Goal: Task Accomplishment & Management: Use online tool/utility

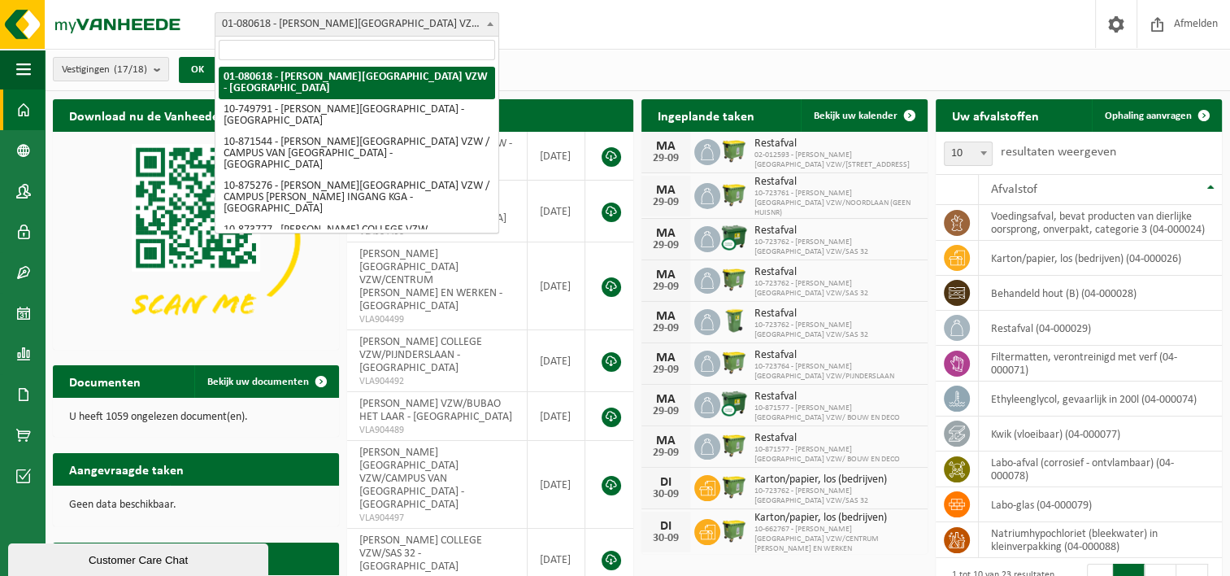
click at [489, 20] on span at bounding box center [490, 23] width 16 height 21
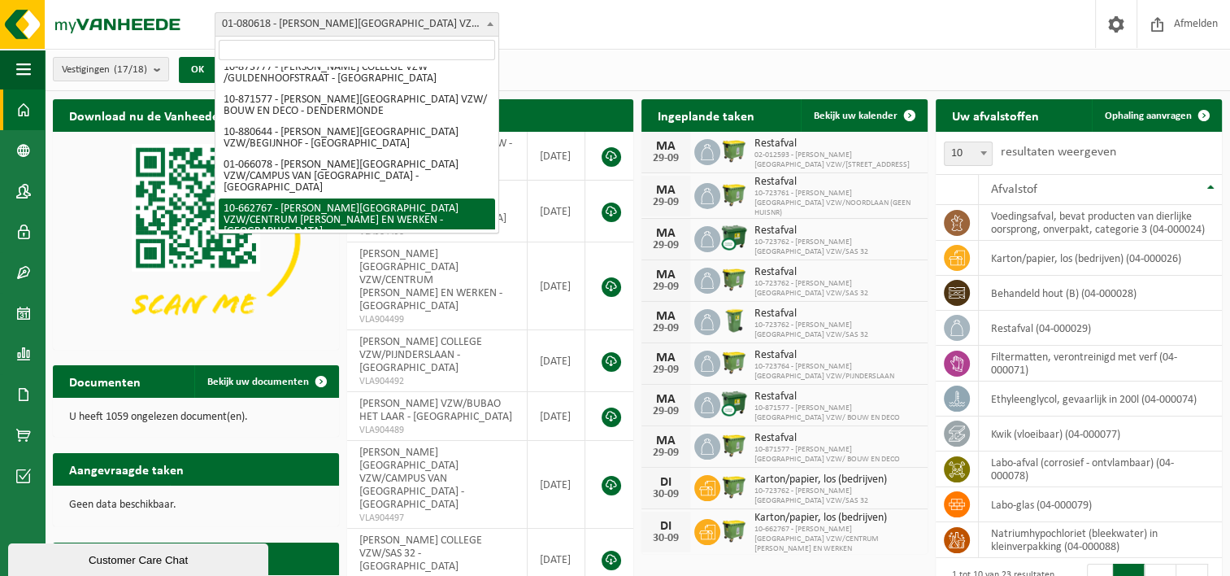
scroll to position [244, 0]
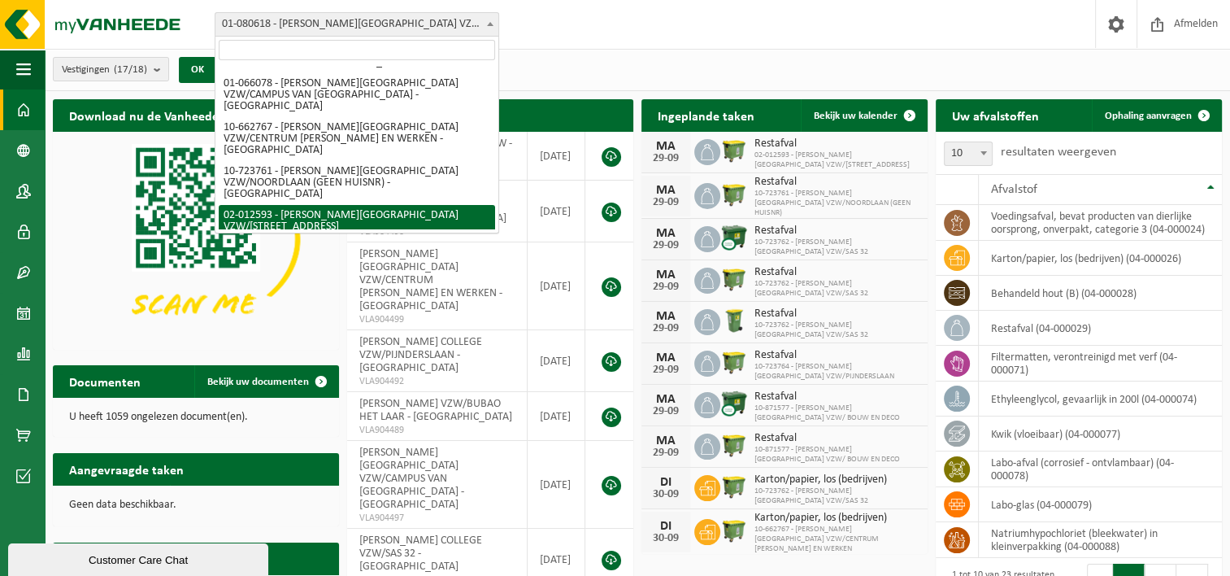
select select "2440"
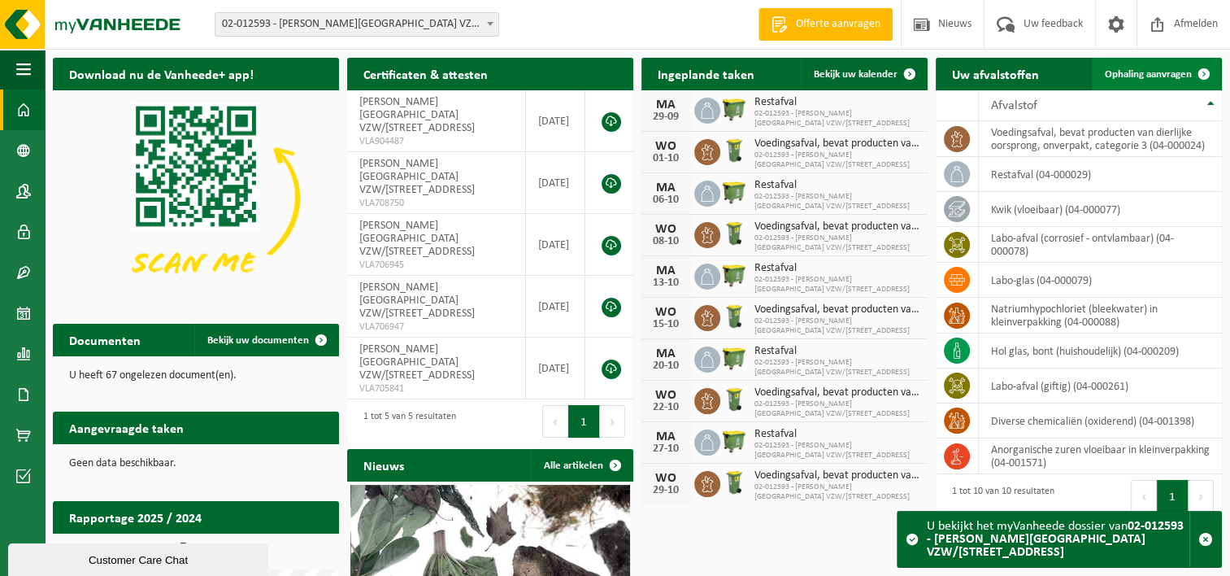
click at [1164, 74] on span "Ophaling aanvragen" at bounding box center [1148, 74] width 87 height 11
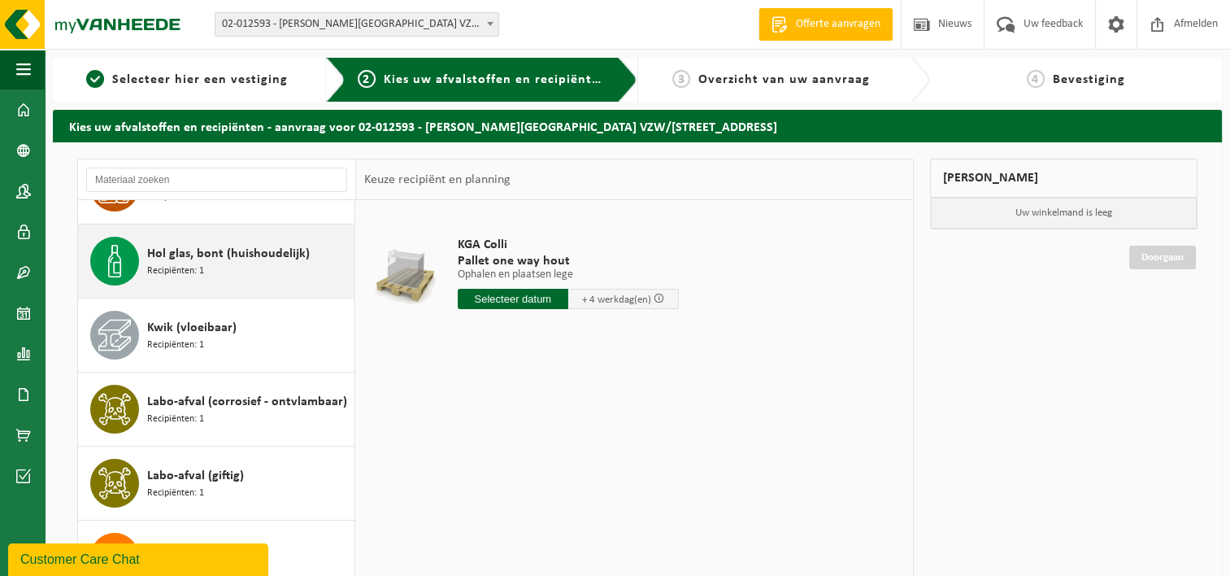
scroll to position [163, 0]
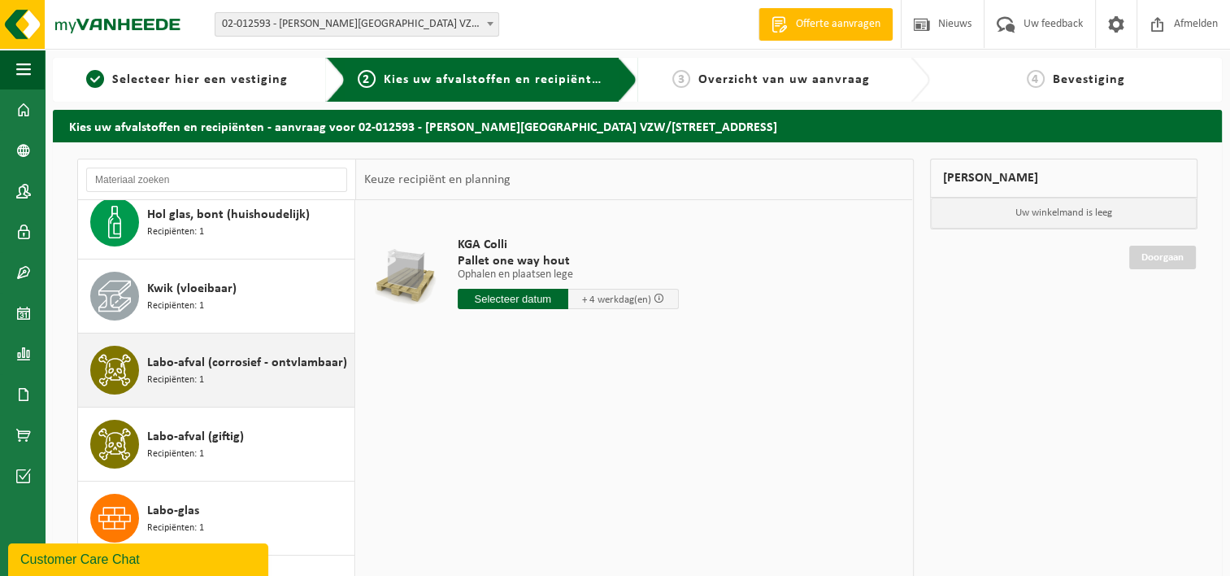
click at [229, 378] on div "Labo-afval (corrosief - ontvlambaar) Recipiënten: 1" at bounding box center [248, 370] width 203 height 49
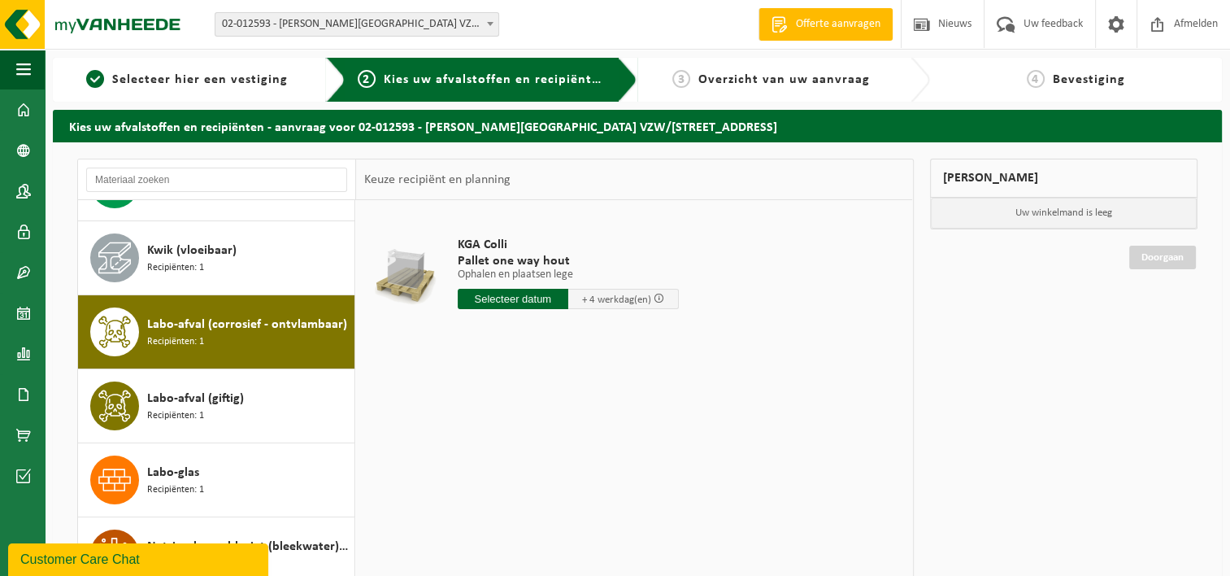
scroll to position [249, 0]
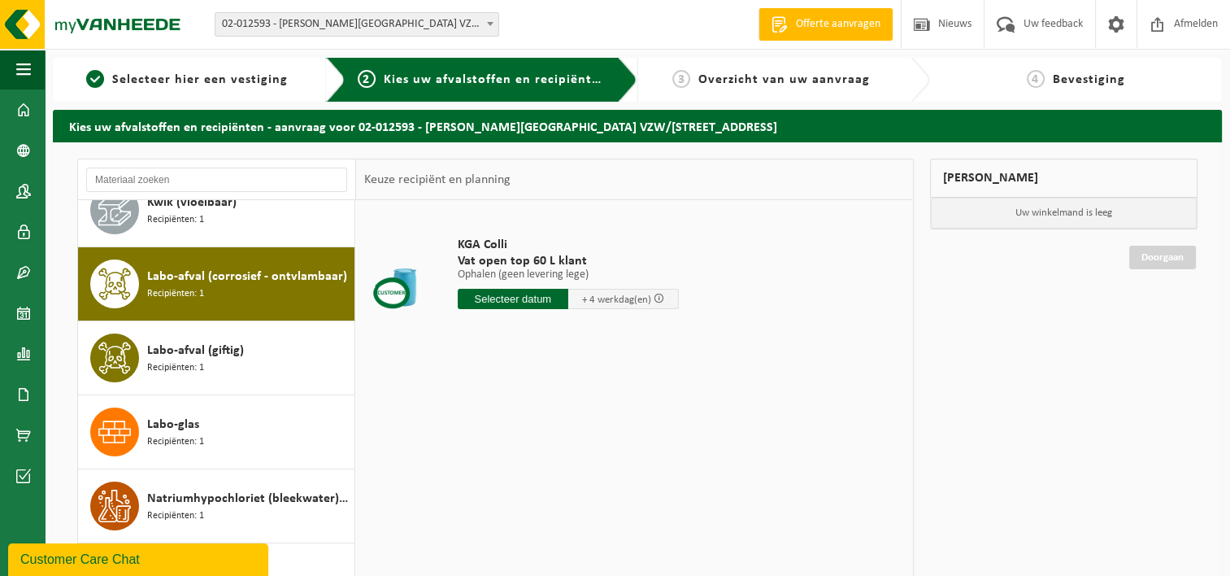
click at [263, 291] on div "Labo-afval (corrosief - ontvlambaar) Recipiënten: 1" at bounding box center [248, 283] width 203 height 49
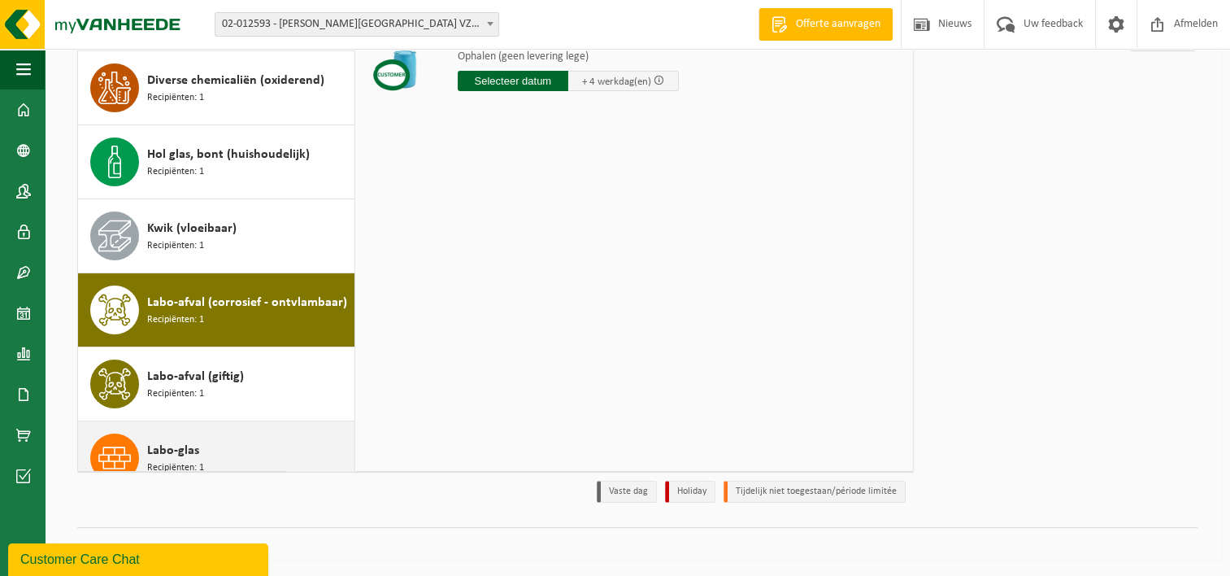
scroll to position [0, 0]
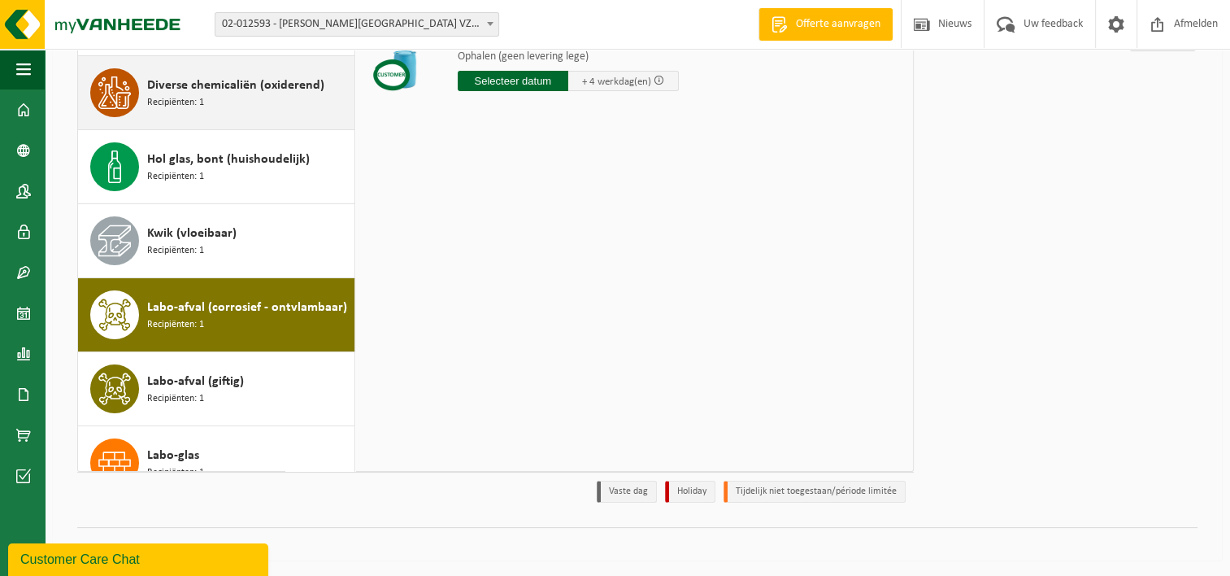
click at [237, 91] on span "Diverse chemicaliën (oxiderend)" at bounding box center [235, 86] width 177 height 20
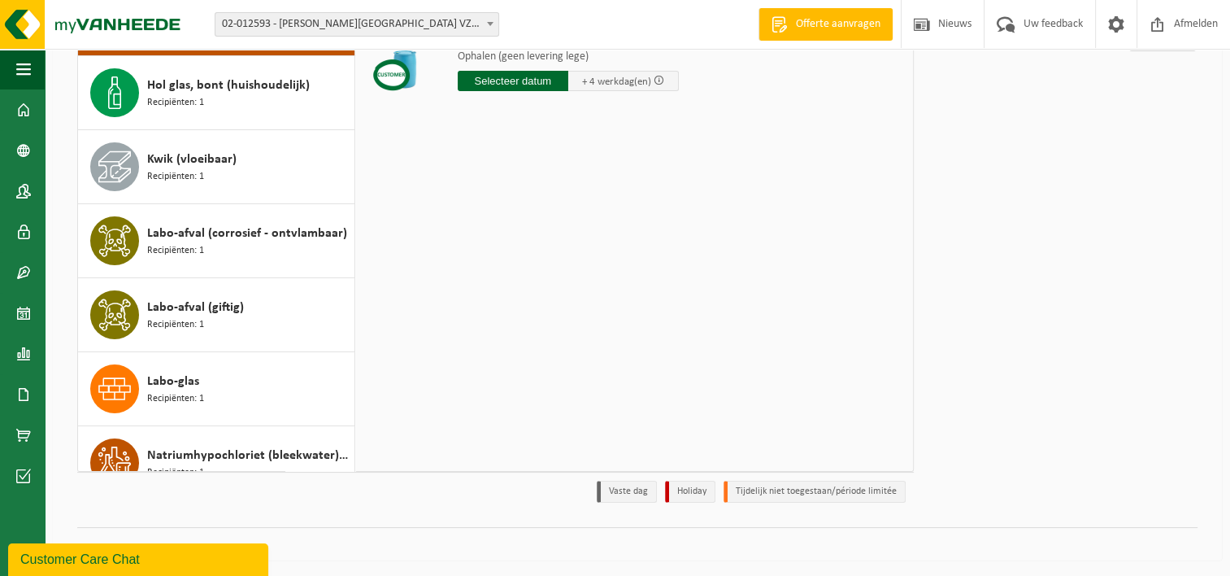
scroll to position [55, 0]
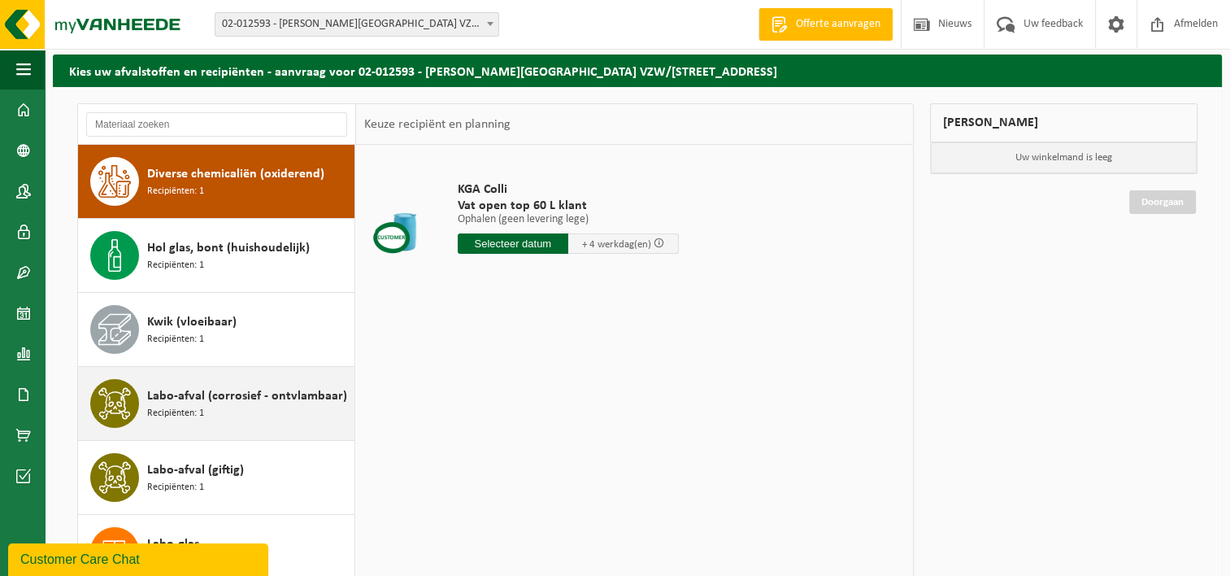
click at [189, 396] on span "Labo-afval (corrosief - ontvlambaar)" at bounding box center [247, 396] width 200 height 20
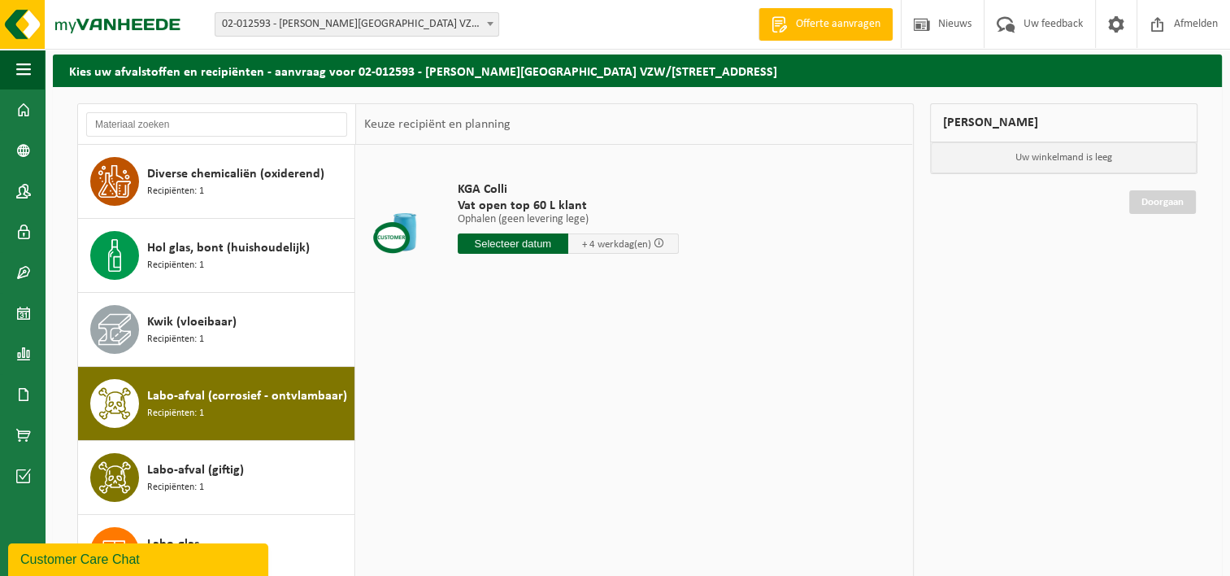
scroll to position [249, 0]
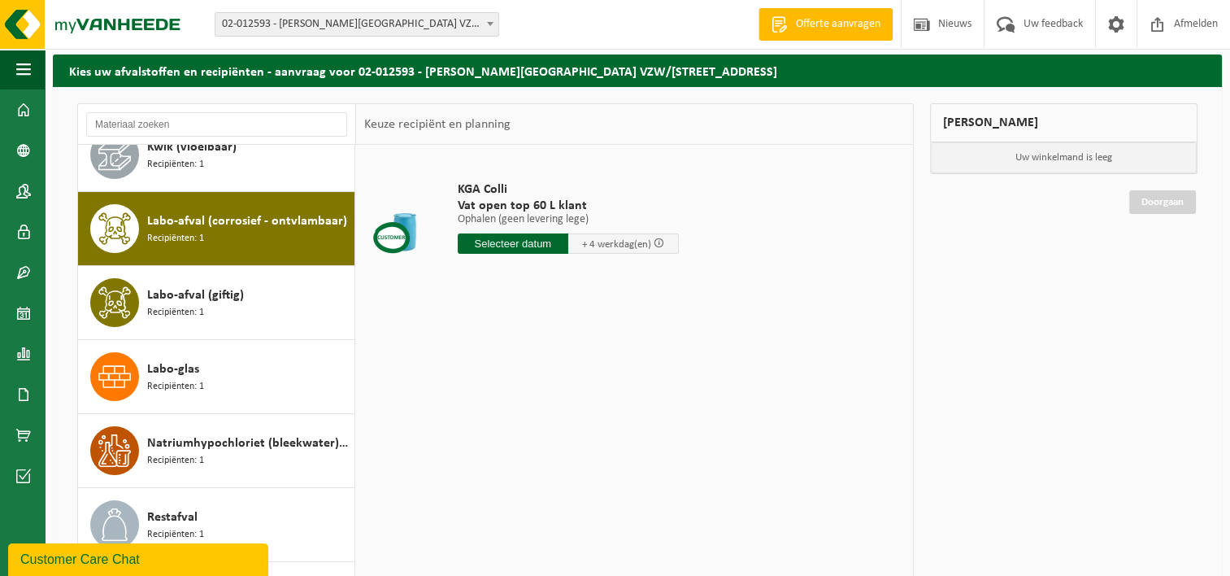
click at [525, 242] on input "text" at bounding box center [513, 243] width 111 height 20
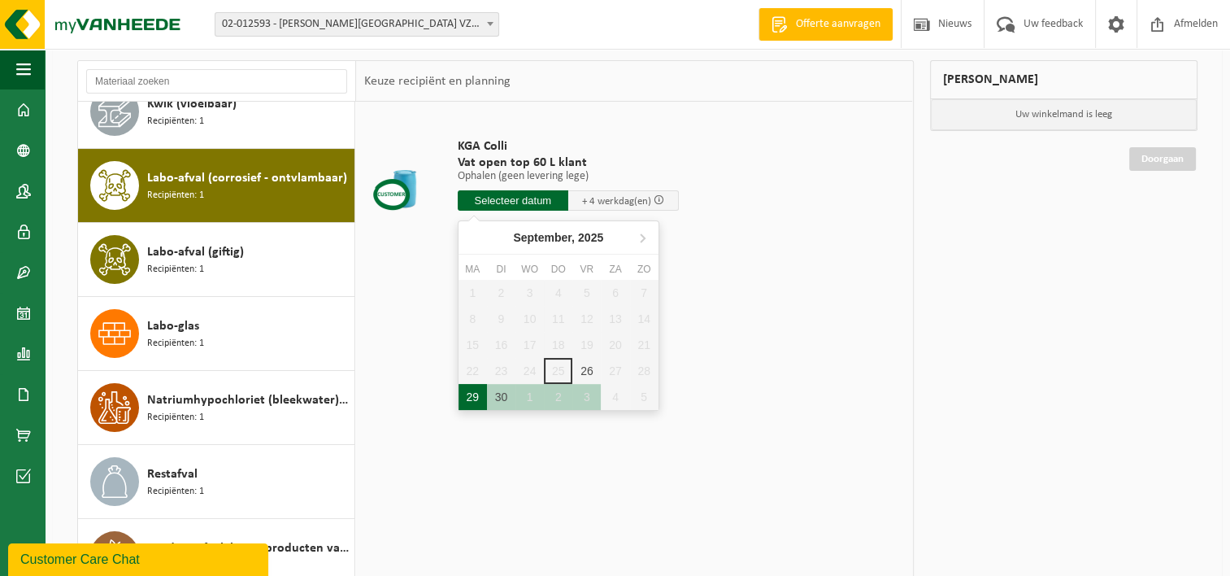
scroll to position [137, 0]
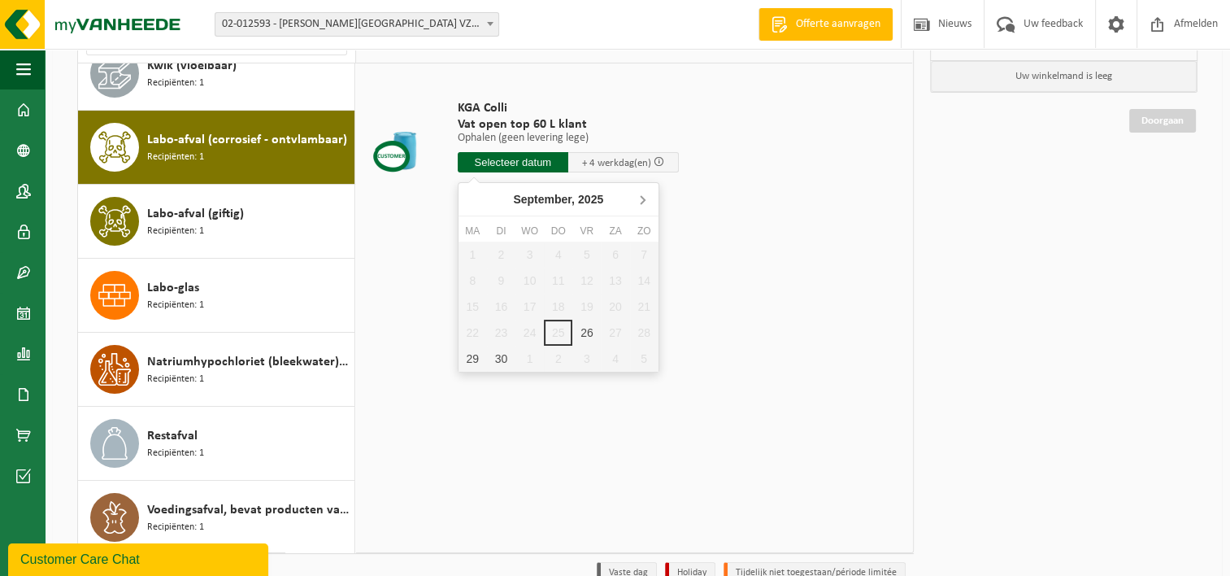
click at [643, 201] on icon at bounding box center [643, 200] width 4 height 8
click at [476, 201] on icon at bounding box center [475, 199] width 26 height 26
click at [640, 204] on icon at bounding box center [642, 199] width 26 height 26
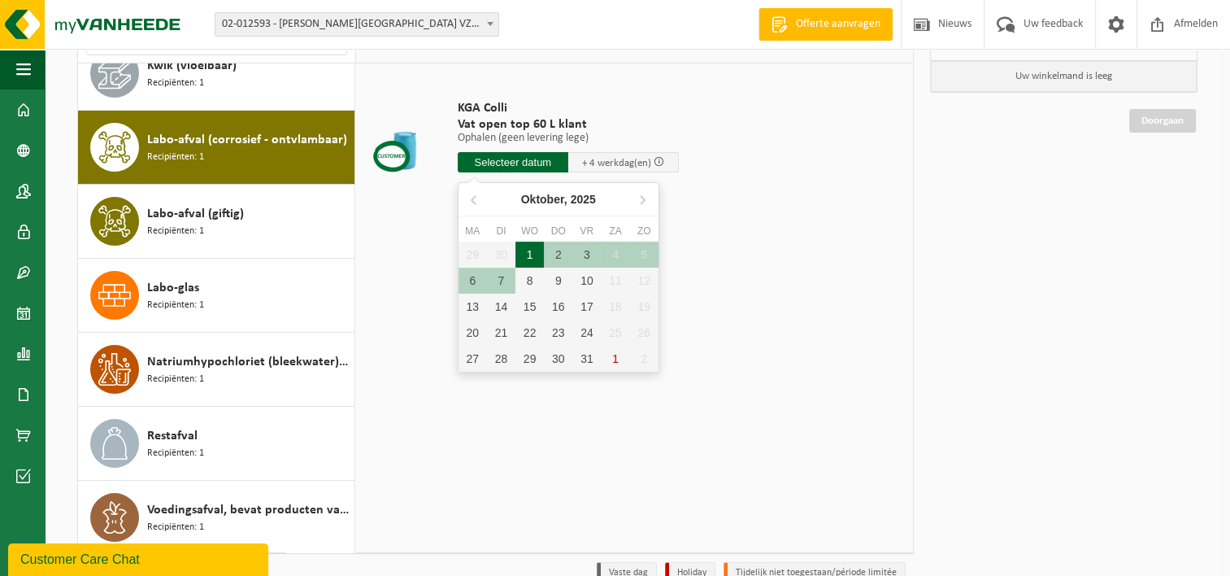
click at [527, 250] on div "1" at bounding box center [530, 255] width 28 height 26
type input "Van 2025-10-01"
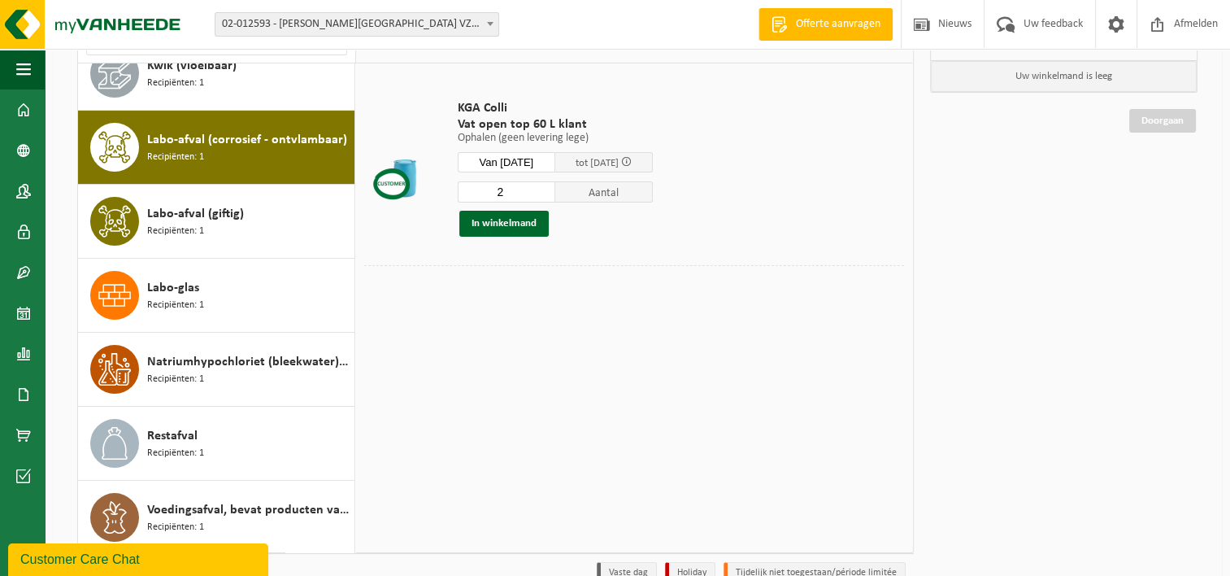
click at [551, 185] on input "2" at bounding box center [507, 191] width 98 height 21
type input "3"
click at [551, 185] on input "3" at bounding box center [507, 191] width 98 height 21
click at [524, 220] on button "In winkelmand" at bounding box center [503, 224] width 89 height 26
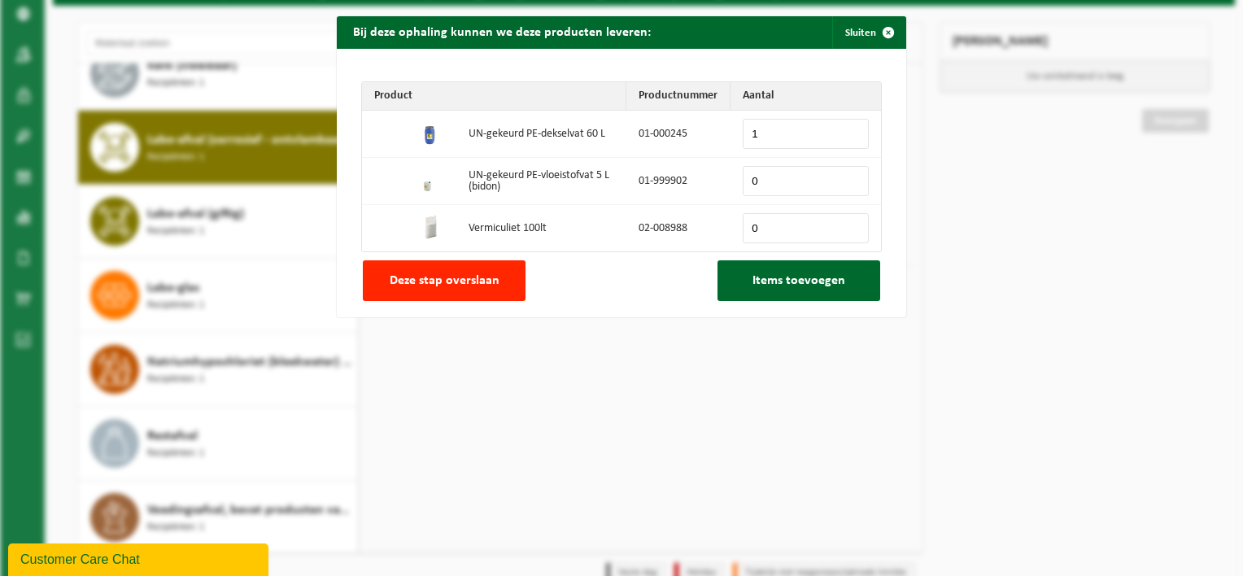
click at [844, 128] on input "1" at bounding box center [805, 134] width 126 height 30
click at [844, 128] on input "3" at bounding box center [805, 134] width 126 height 30
type input "4"
click at [847, 127] on input "4" at bounding box center [805, 134] width 126 height 30
type input "1"
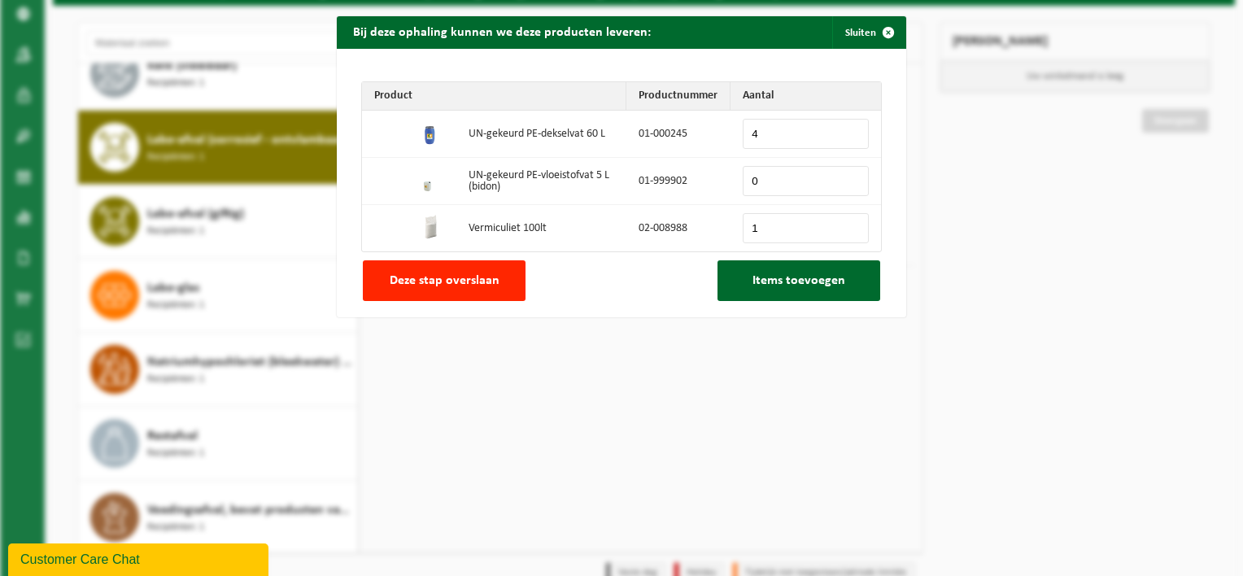
click at [847, 228] on input "1" at bounding box center [805, 228] width 126 height 30
click at [795, 280] on span "Items toevoegen" at bounding box center [798, 280] width 93 height 13
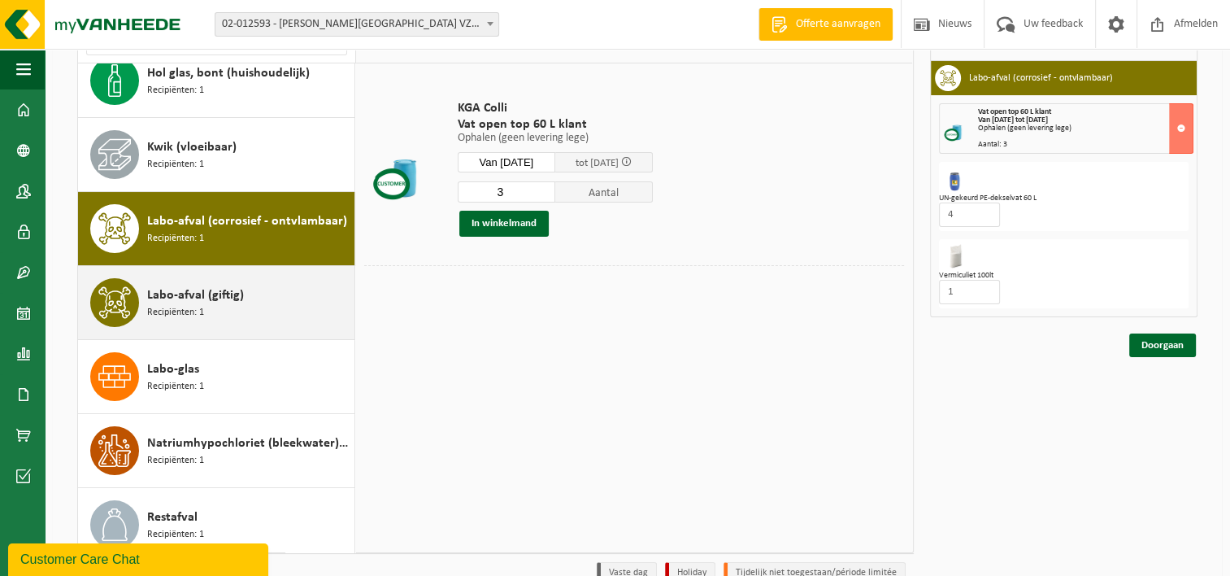
scroll to position [86, 0]
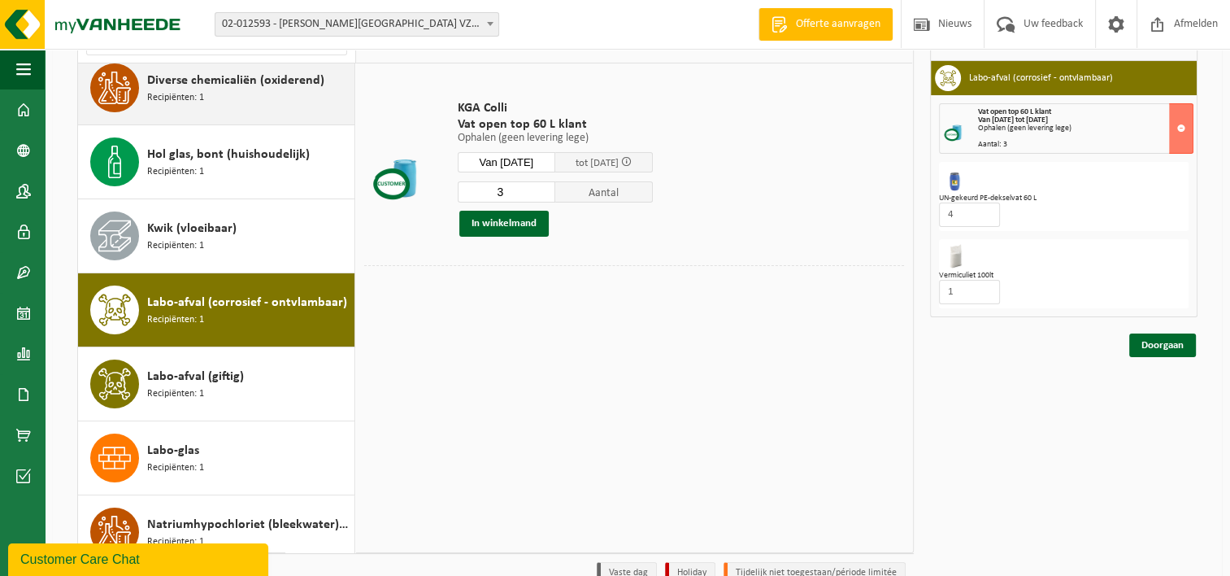
click at [232, 94] on div "Diverse chemicaliën (oxiderend) Recipiënten: 1" at bounding box center [248, 87] width 203 height 49
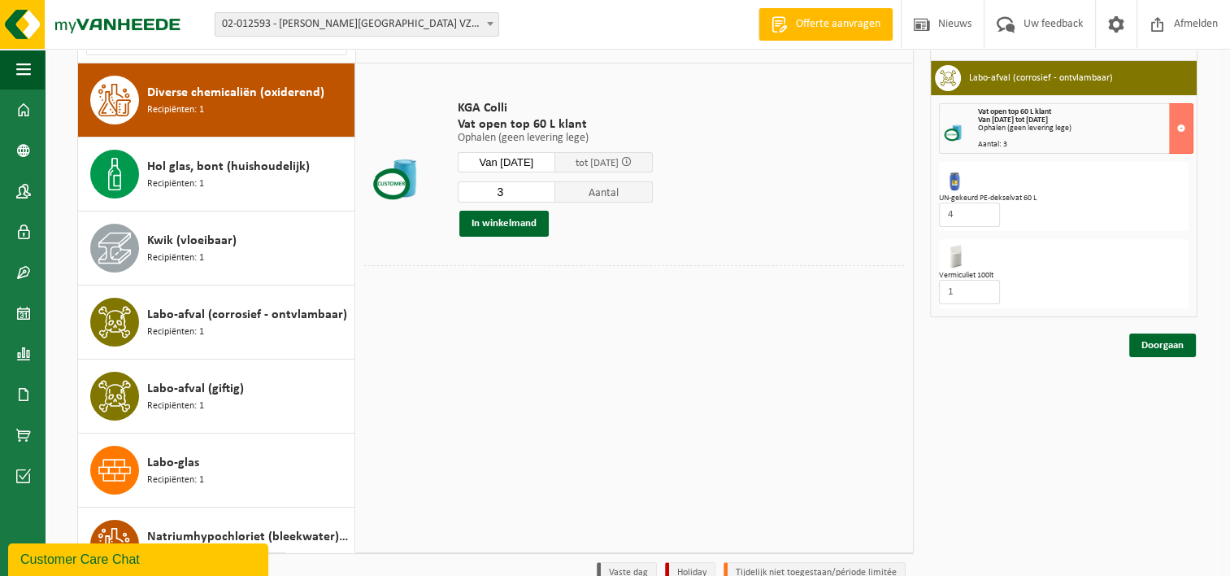
scroll to position [74, 0]
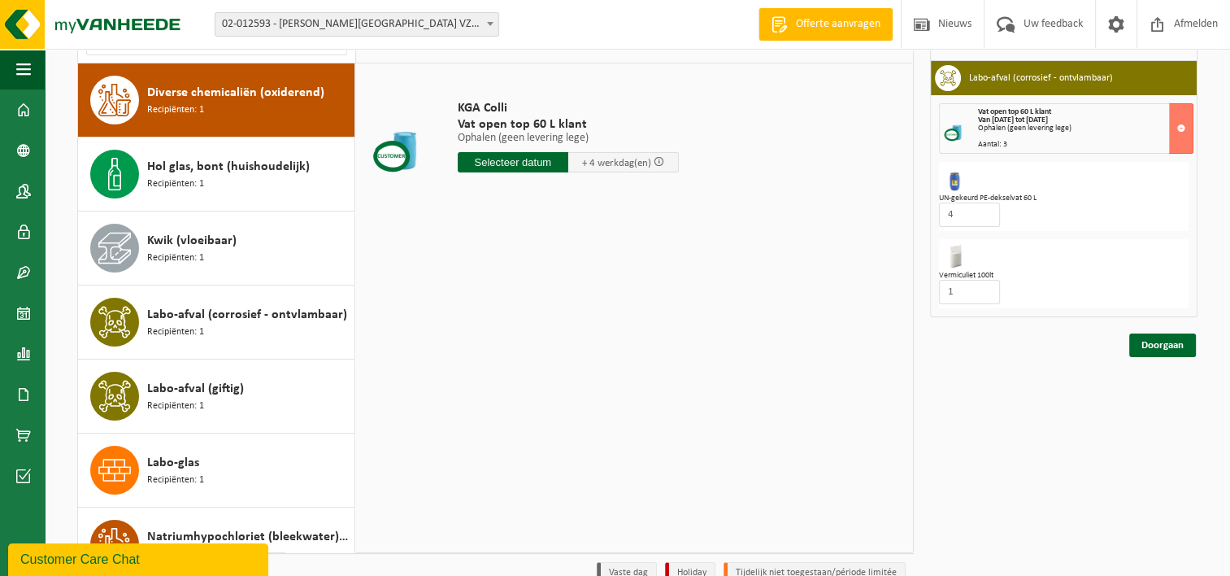
click at [512, 160] on input "text" at bounding box center [513, 162] width 111 height 20
click at [641, 204] on icon at bounding box center [642, 199] width 26 height 26
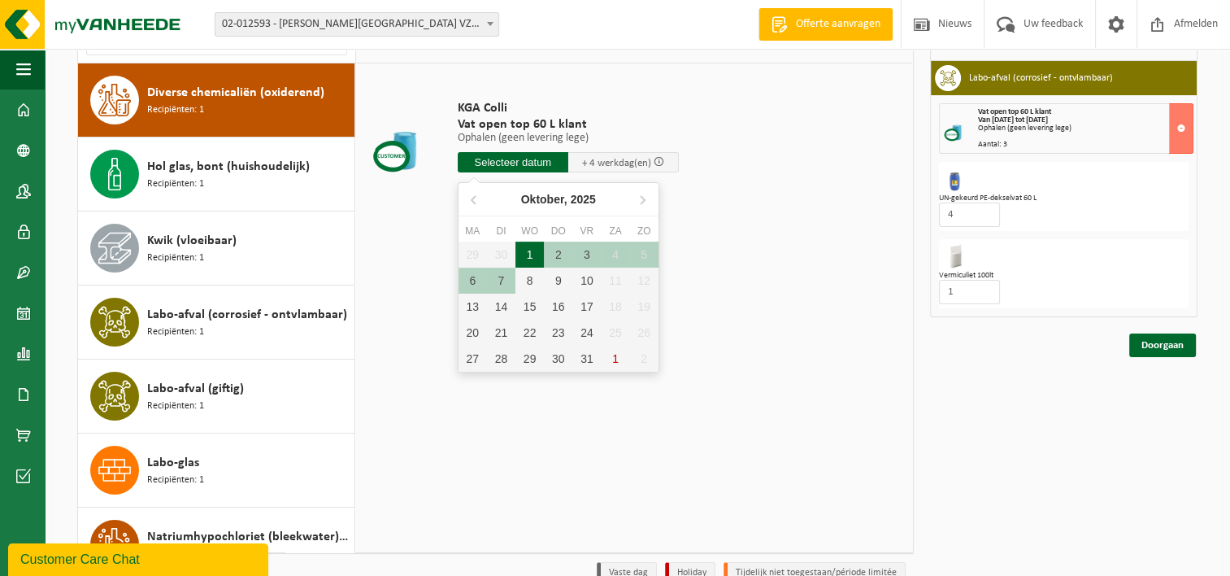
click at [537, 252] on div "1" at bounding box center [530, 255] width 28 height 26
type input "Van 2025-10-01"
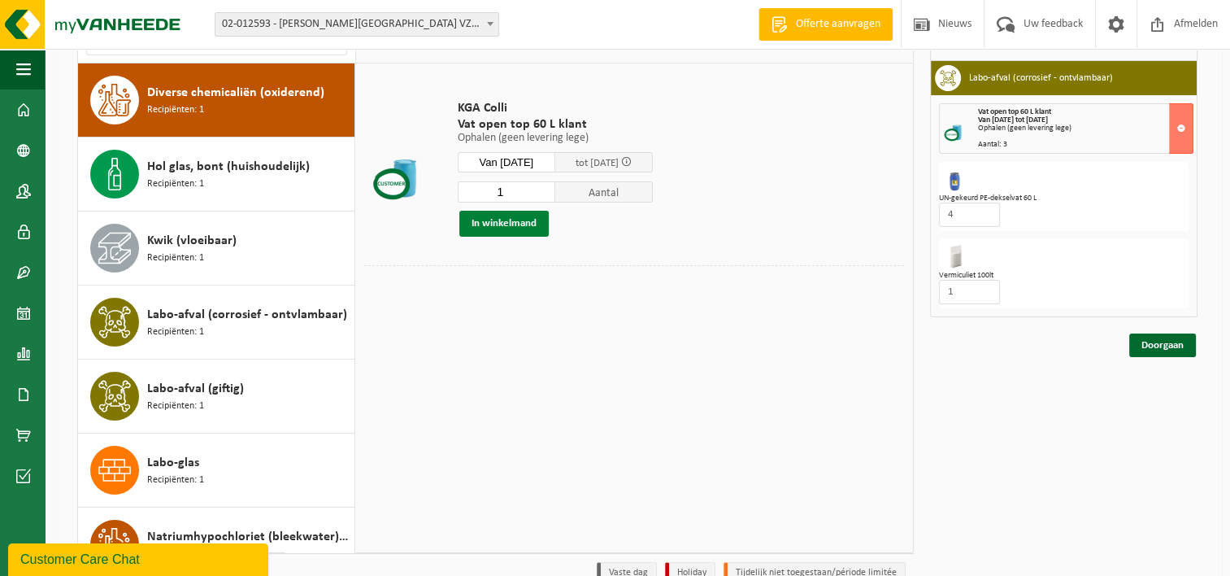
click at [531, 226] on button "In winkelmand" at bounding box center [503, 224] width 89 height 26
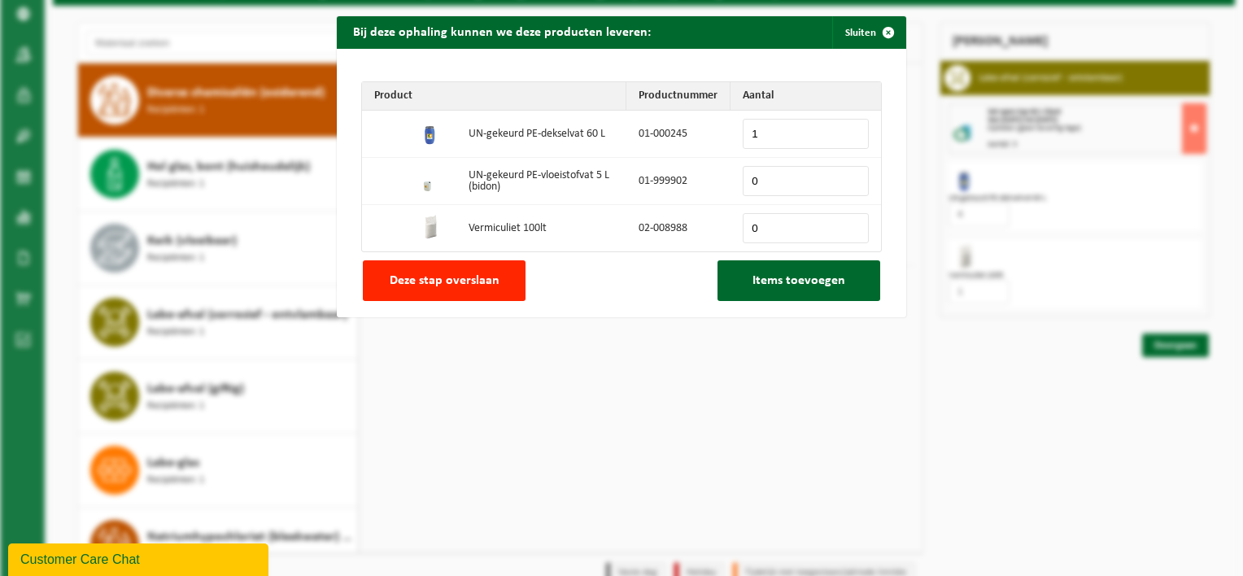
type input "1"
click at [846, 128] on input "1" at bounding box center [805, 134] width 126 height 30
click at [787, 280] on span "Items toevoegen" at bounding box center [798, 280] width 93 height 13
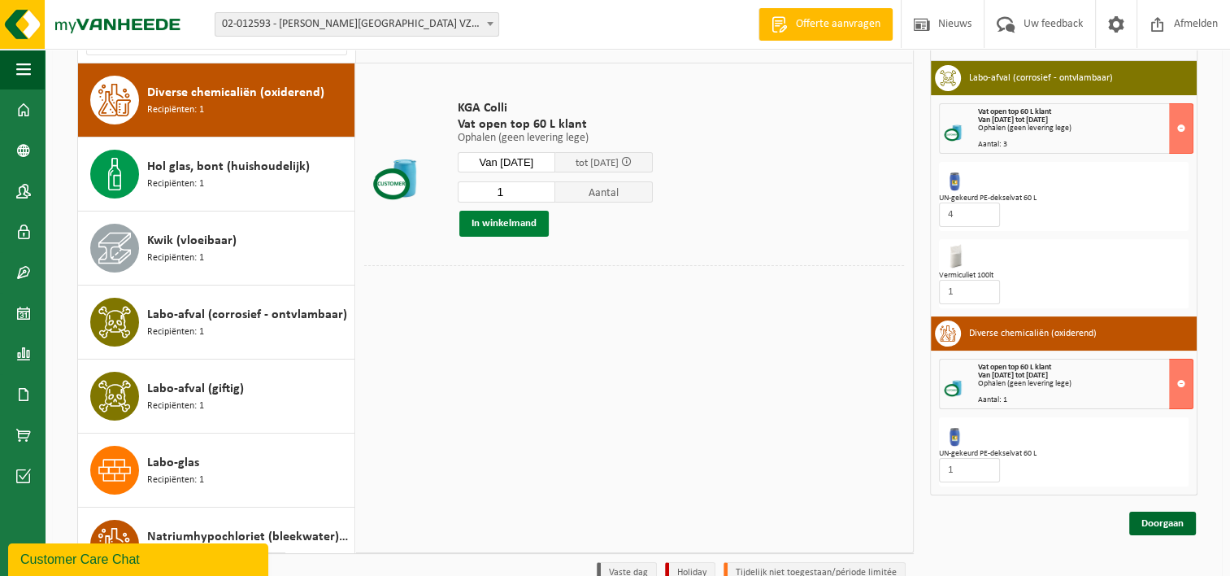
click at [515, 220] on button "In winkelmand" at bounding box center [503, 224] width 89 height 26
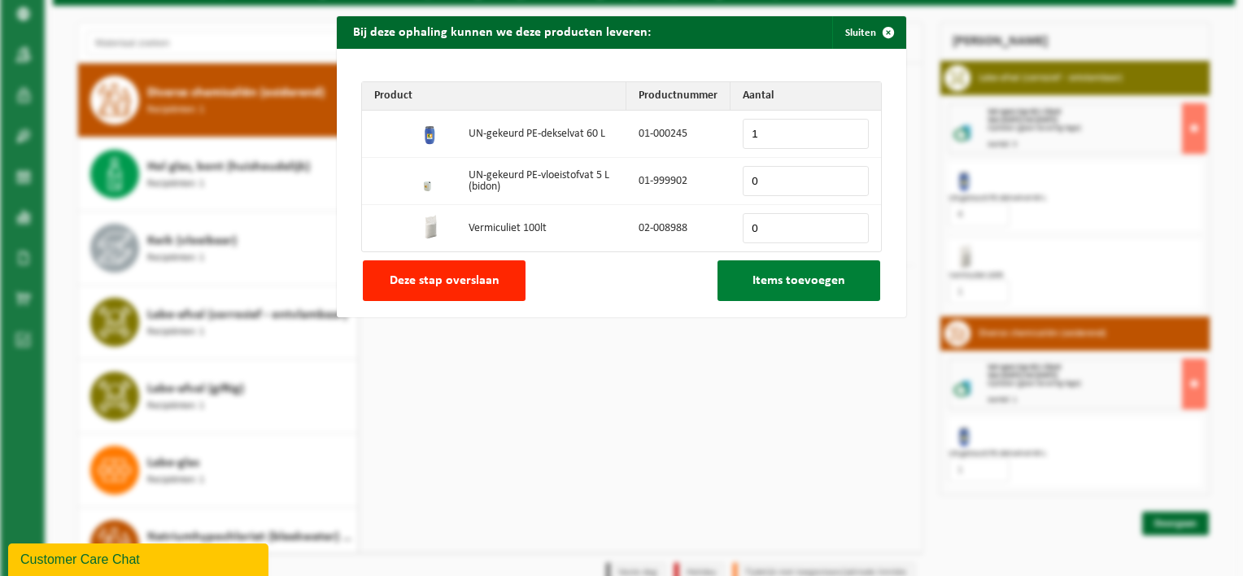
click at [817, 290] on button "Items toevoegen" at bounding box center [798, 280] width 163 height 41
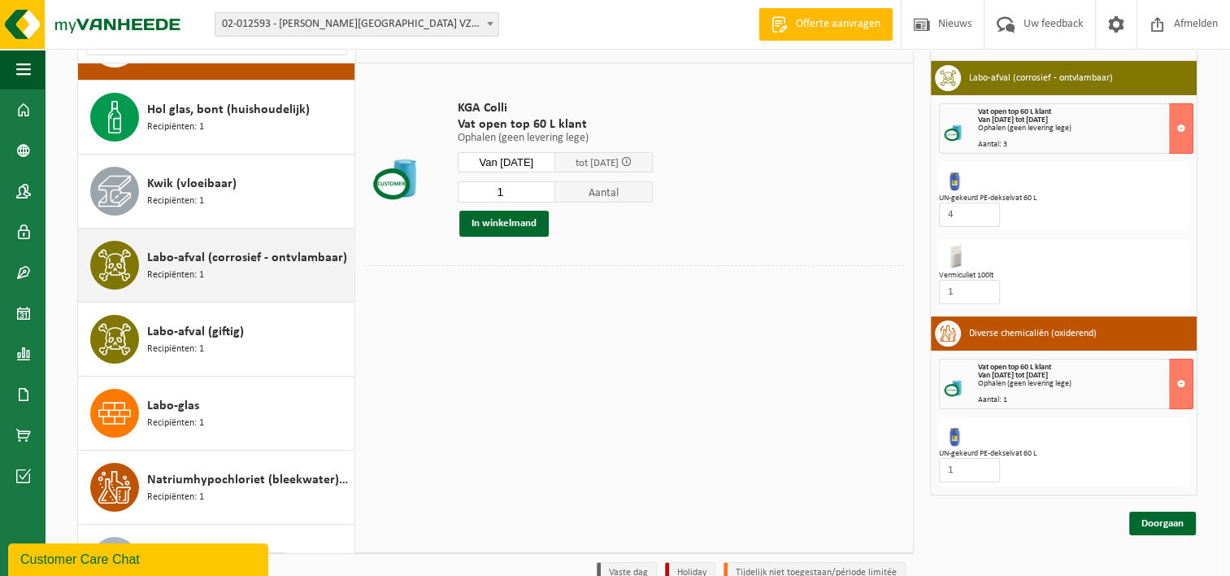
scroll to position [155, 0]
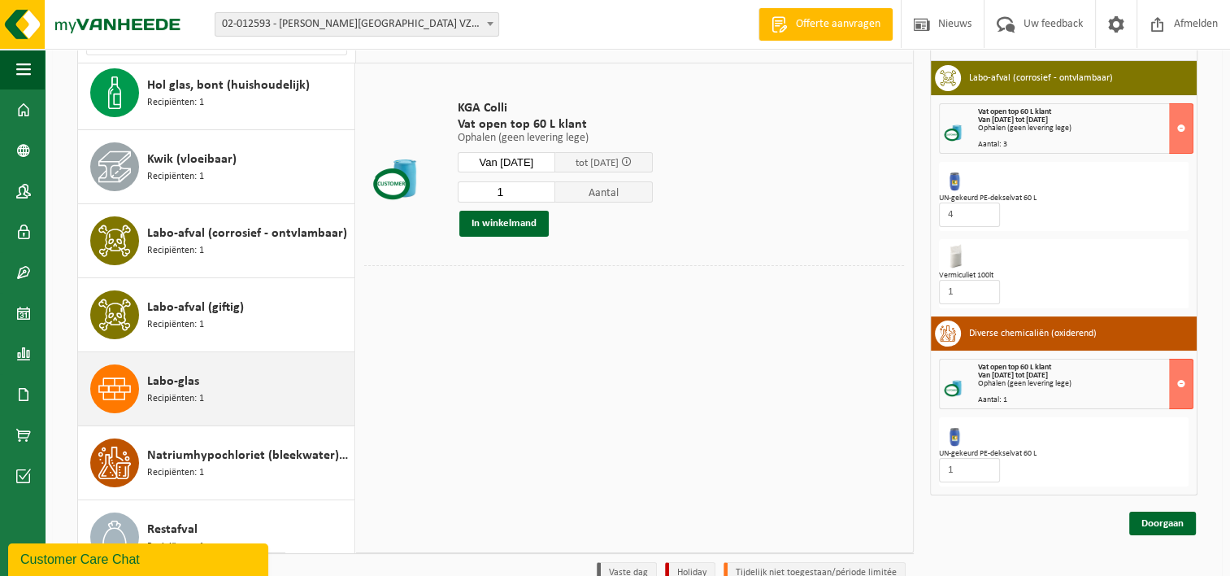
click at [212, 382] on div "Labo-glas Recipiënten: 1" at bounding box center [248, 388] width 203 height 49
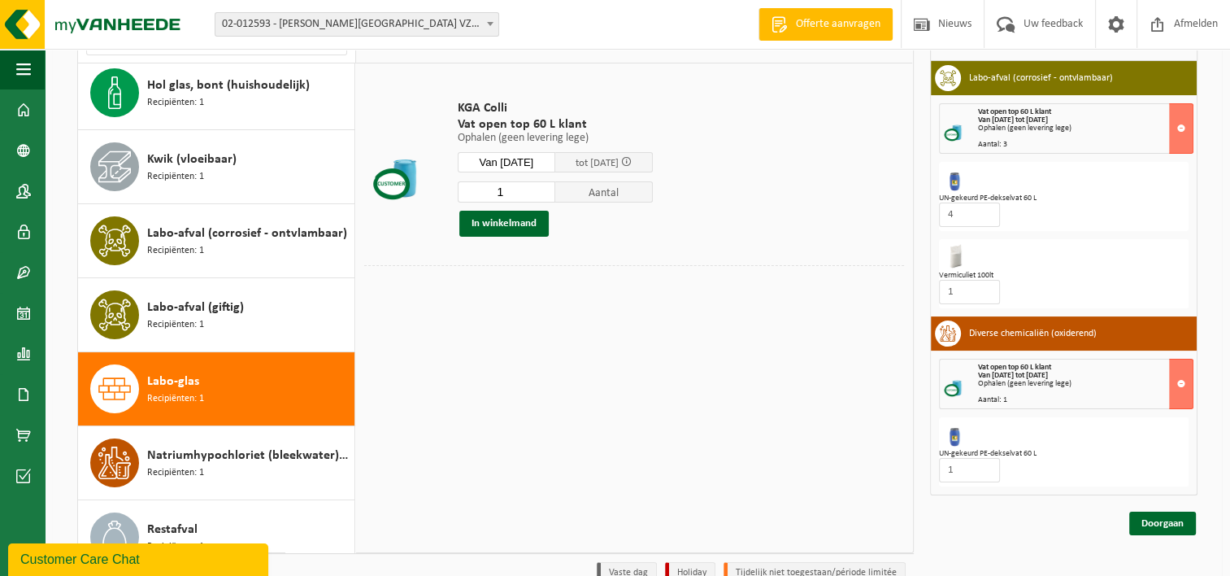
scroll to position [249, 0]
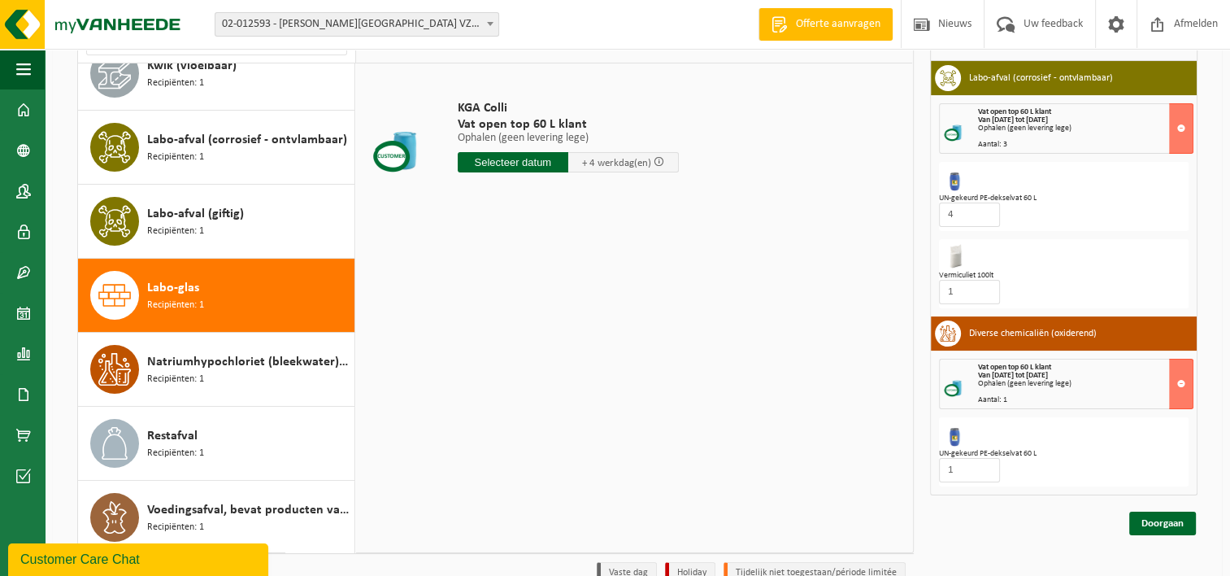
click at [550, 163] on input "text" at bounding box center [513, 162] width 111 height 20
click at [643, 198] on icon at bounding box center [643, 200] width 4 height 8
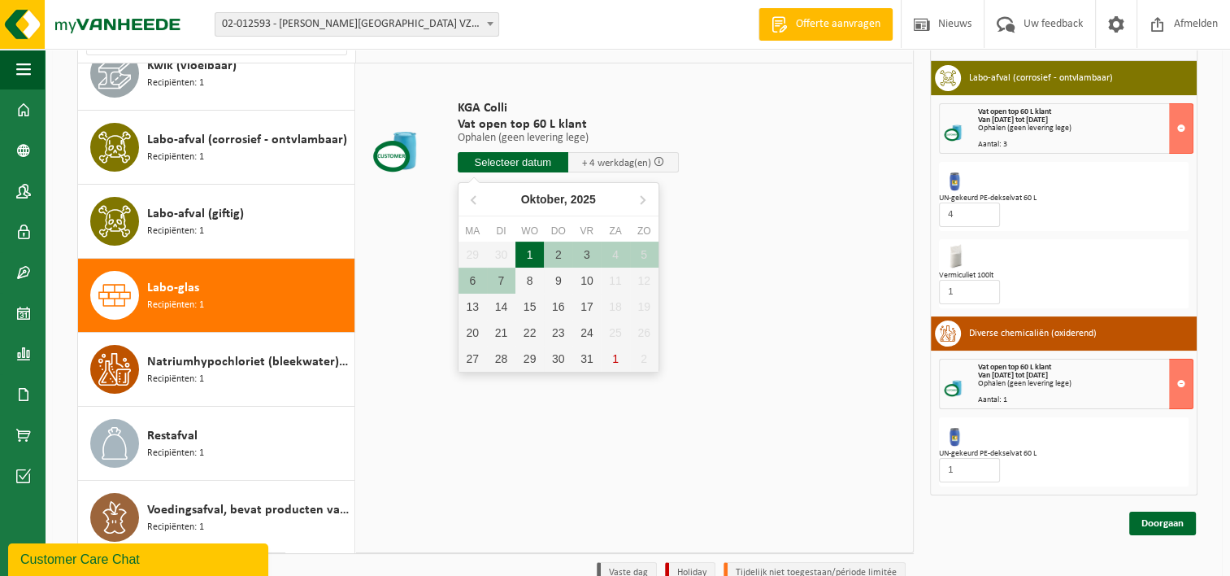
click at [530, 250] on div "1" at bounding box center [530, 255] width 28 height 26
type input "Van 2025-10-01"
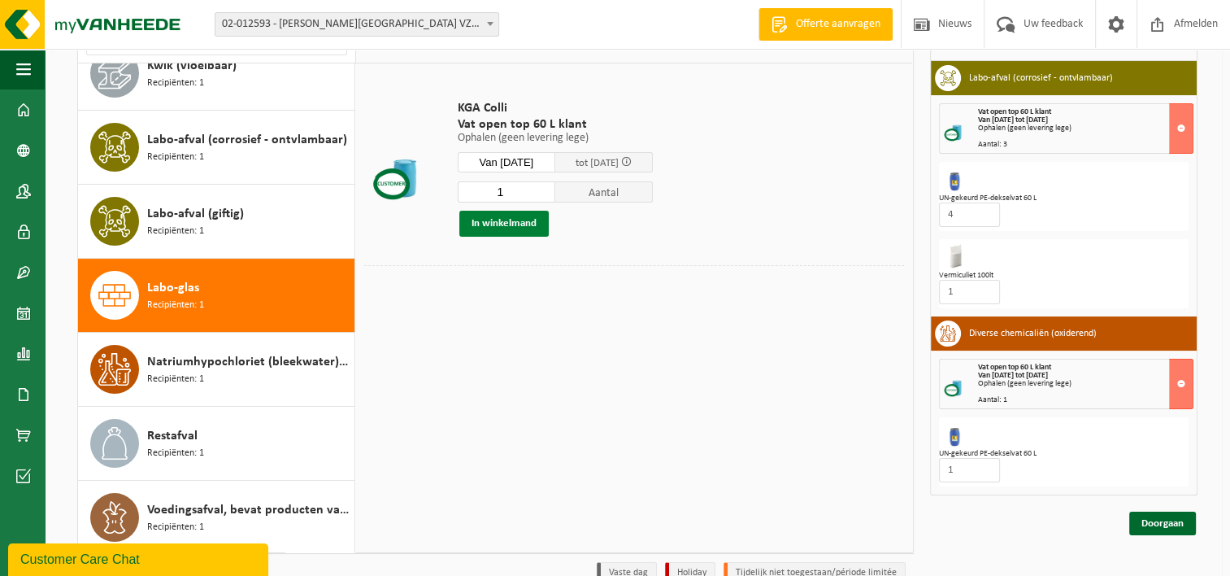
click at [520, 220] on button "In winkelmand" at bounding box center [503, 224] width 89 height 26
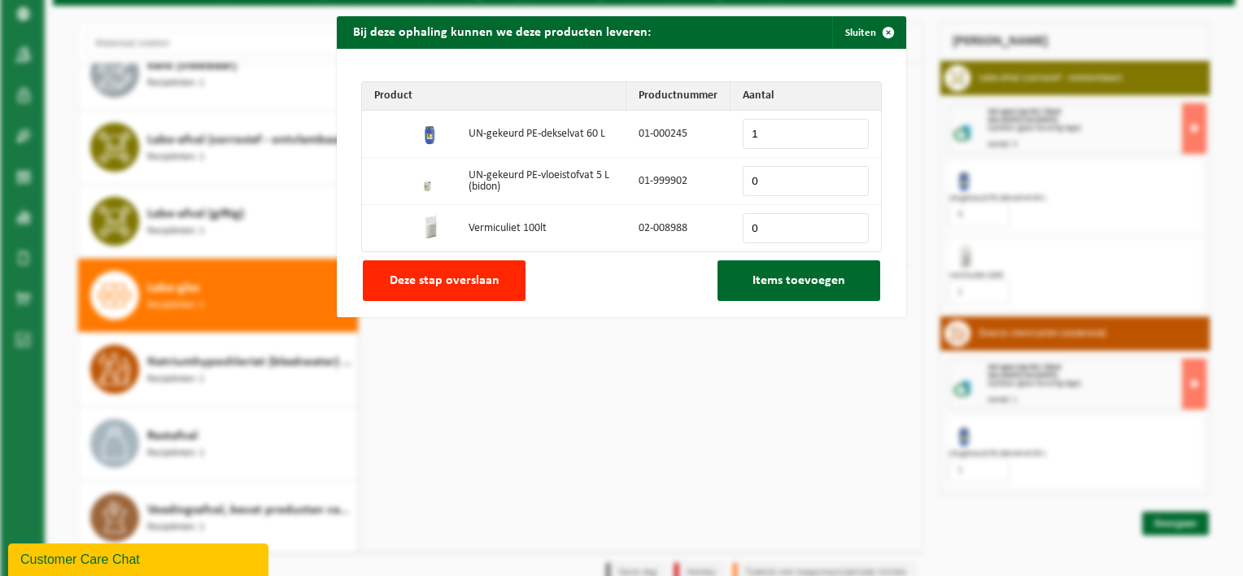
type input "1"
click at [844, 128] on input "1" at bounding box center [805, 134] width 126 height 30
click at [790, 282] on span "Items toevoegen" at bounding box center [798, 280] width 93 height 13
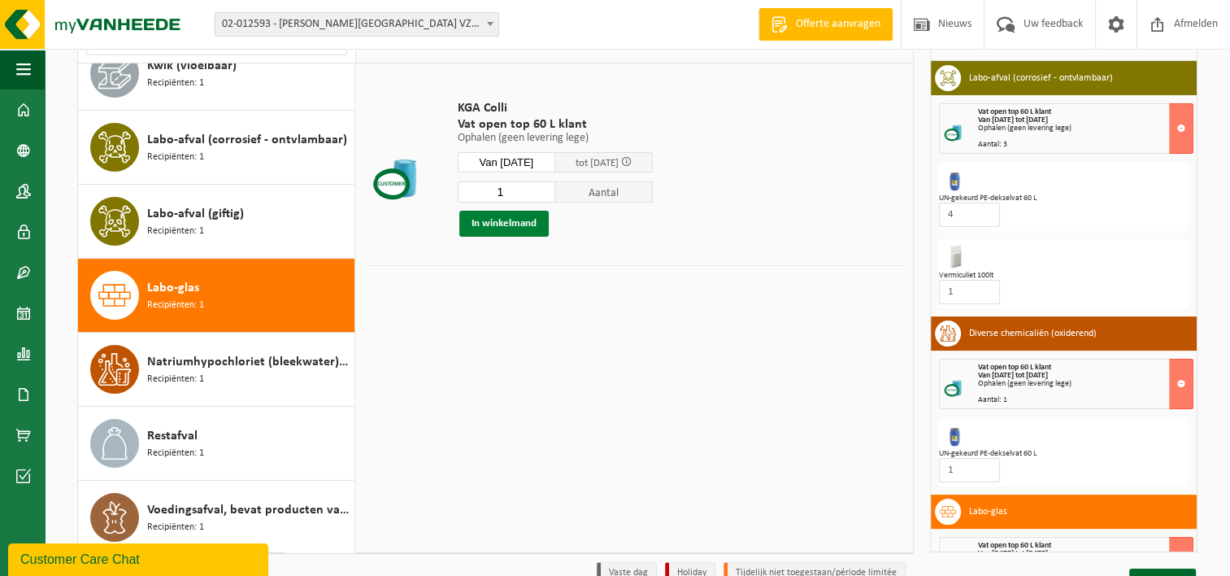
click at [501, 217] on button "In winkelmand" at bounding box center [503, 224] width 89 height 26
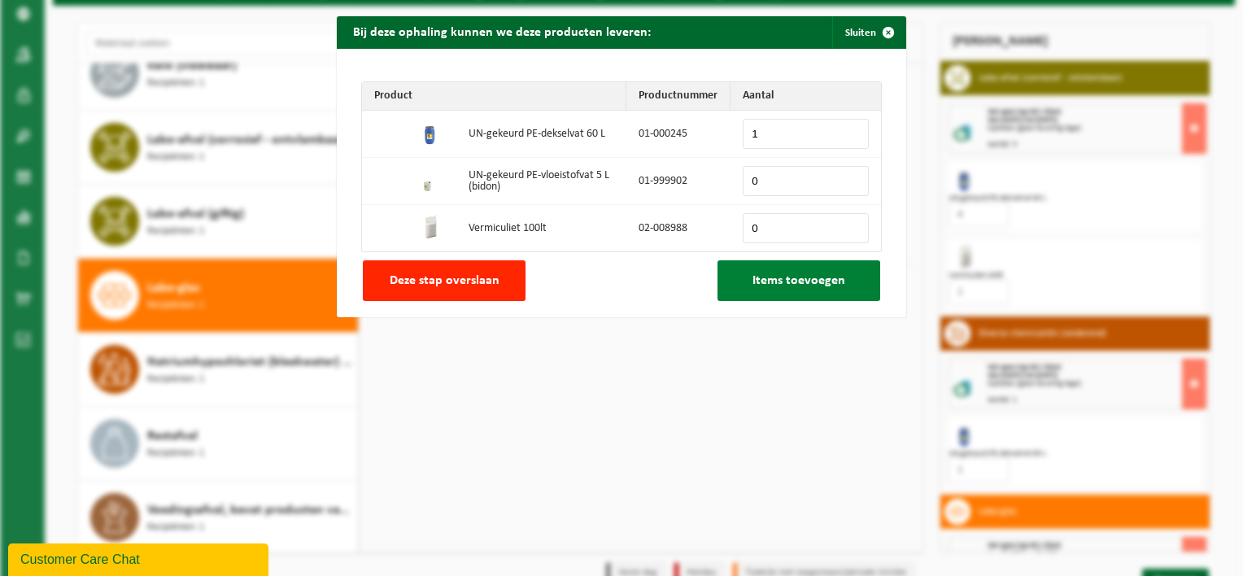
click at [773, 278] on span "Items toevoegen" at bounding box center [798, 280] width 93 height 13
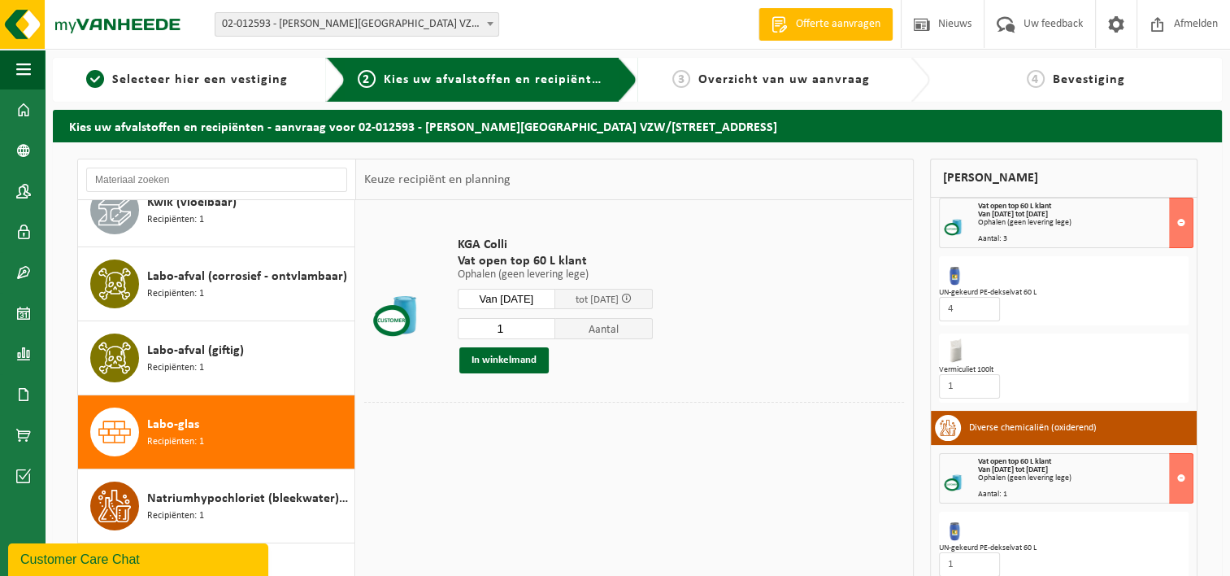
scroll to position [81, 0]
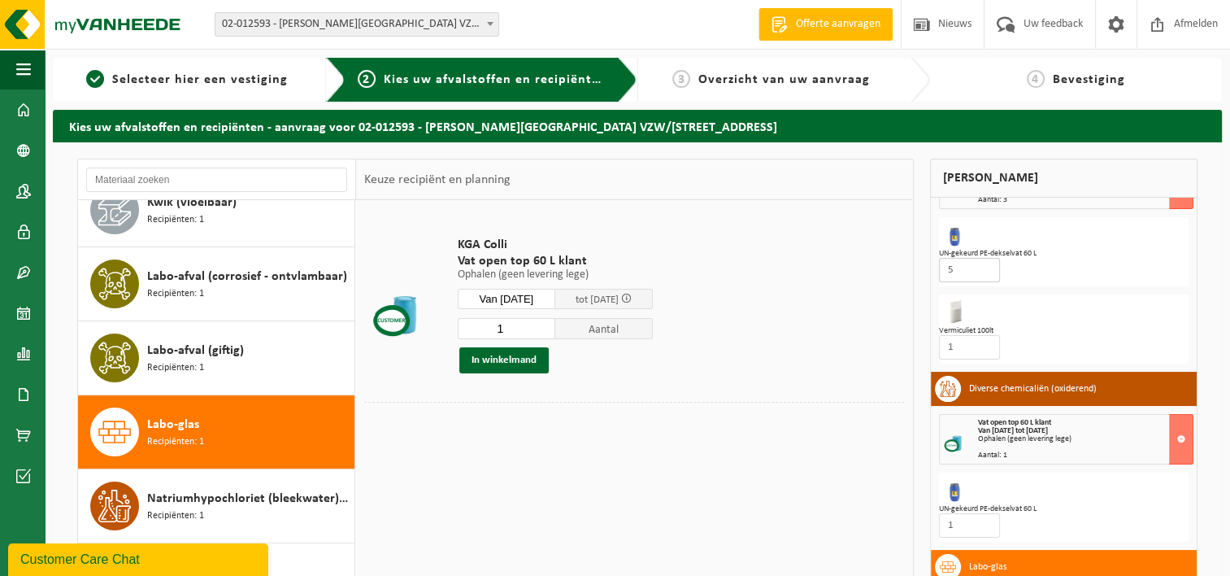
click at [986, 266] on input "5" at bounding box center [969, 270] width 61 height 24
click at [986, 271] on input "4" at bounding box center [969, 270] width 61 height 24
type input "3"
click at [986, 271] on input "3" at bounding box center [969, 270] width 61 height 24
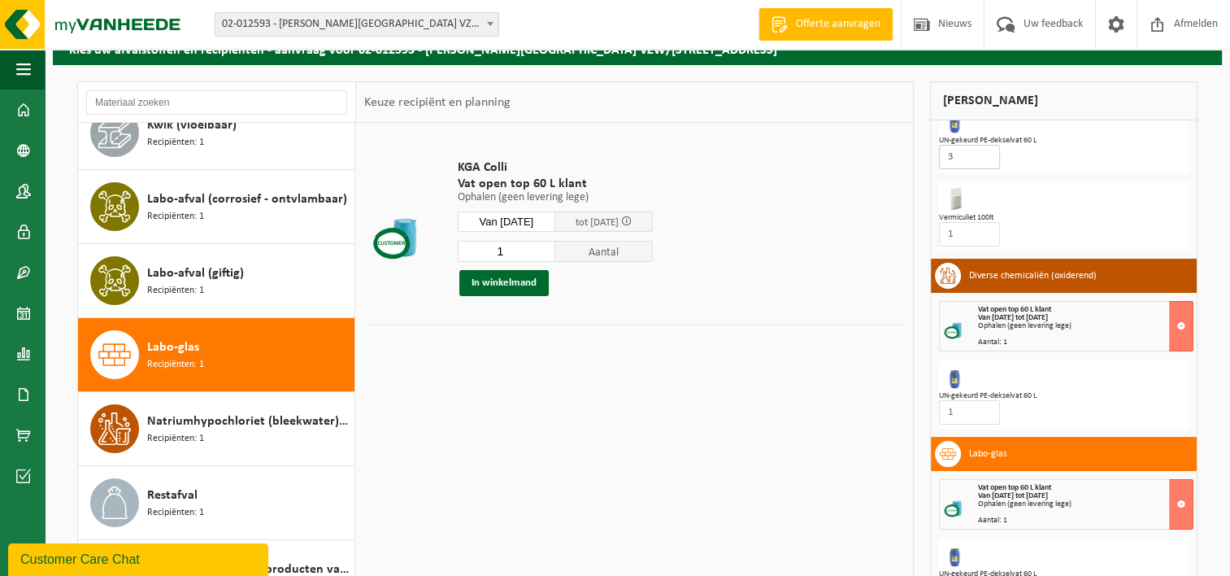
scroll to position [218, 0]
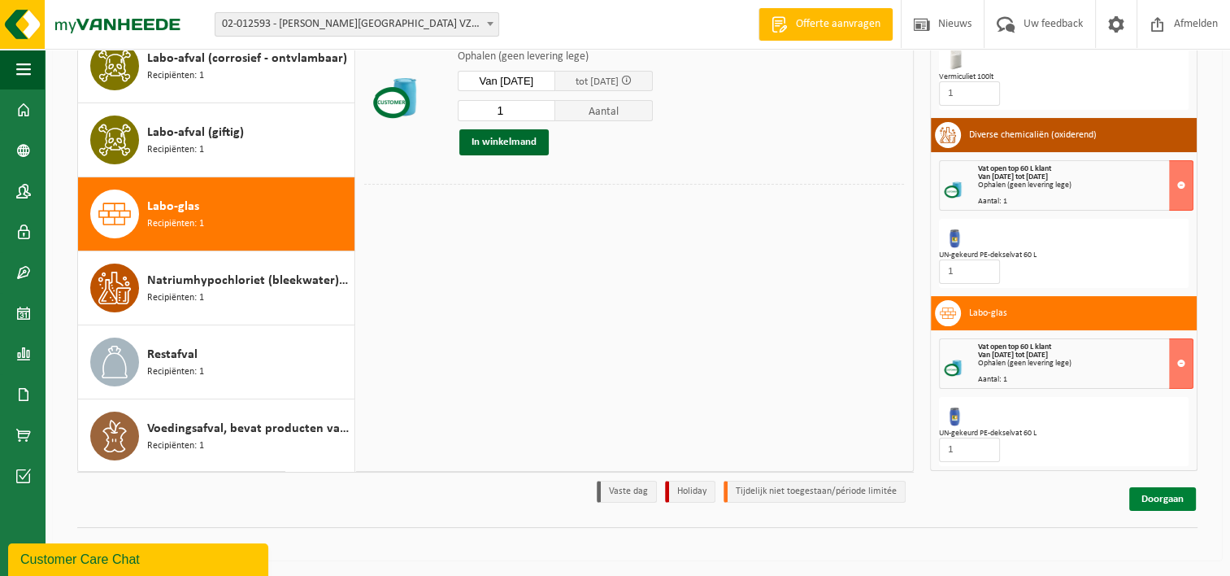
click at [1166, 494] on link "Doorgaan" at bounding box center [1163, 499] width 67 height 24
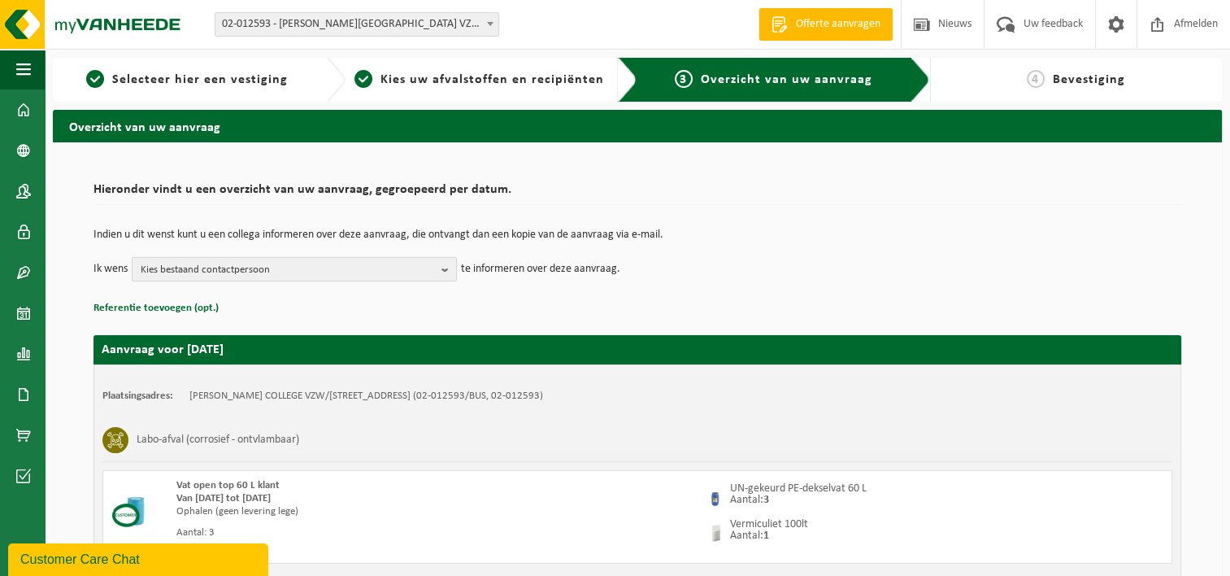
click at [442, 264] on b "button" at bounding box center [449, 269] width 15 height 23
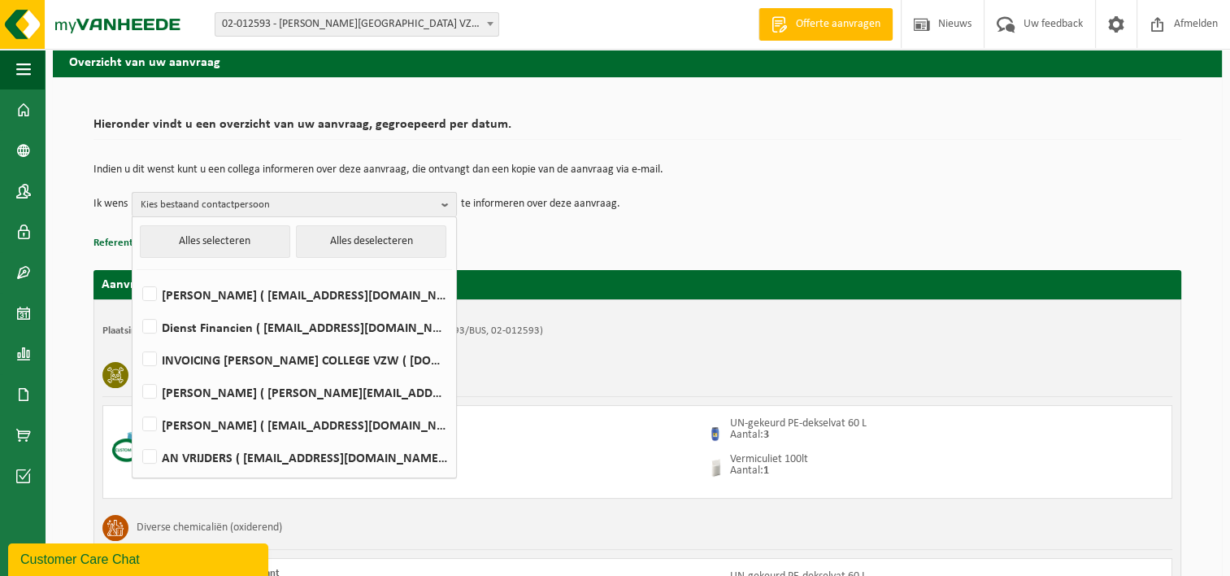
scroll to position [81, 0]
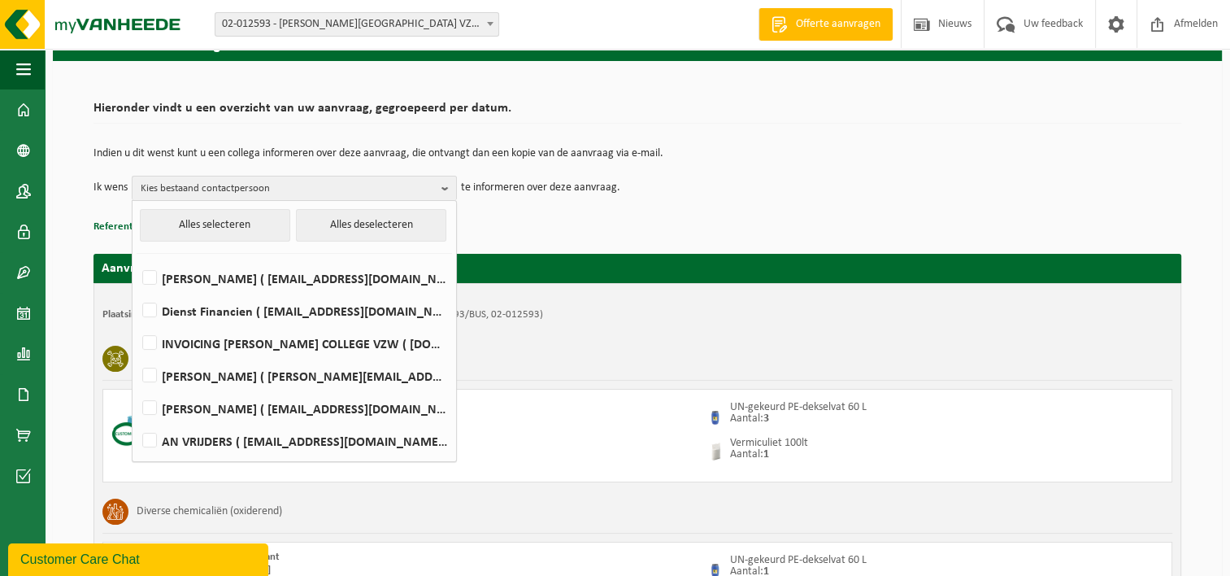
click at [520, 224] on p "Referentie toevoegen (opt.)" at bounding box center [638, 226] width 1088 height 21
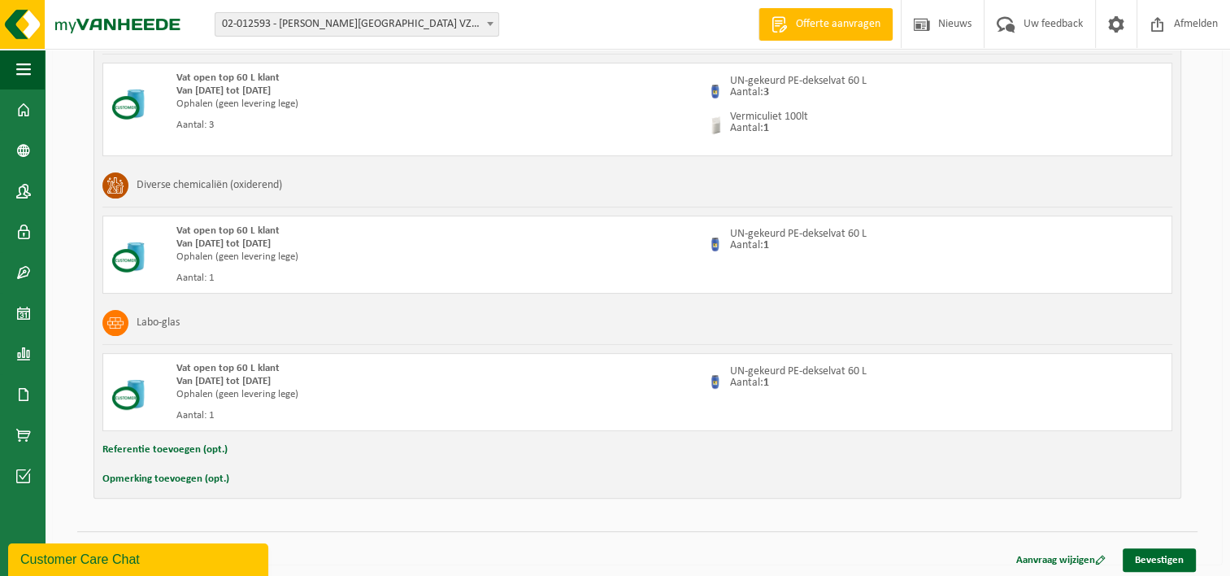
scroll to position [408, 0]
click at [1161, 557] on link "Bevestigen" at bounding box center [1159, 559] width 73 height 24
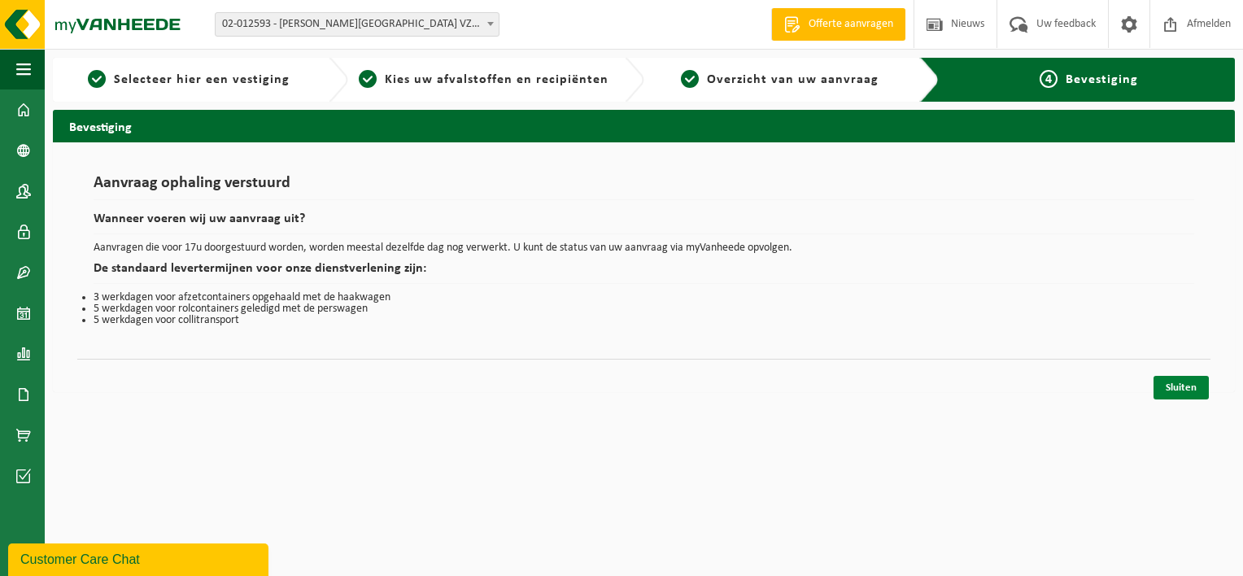
click at [1187, 385] on link "Sluiten" at bounding box center [1180, 388] width 55 height 24
